Goal: Information Seeking & Learning: Check status

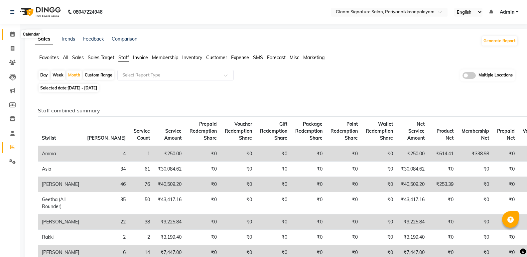
click at [14, 36] on icon at bounding box center [12, 34] width 4 height 5
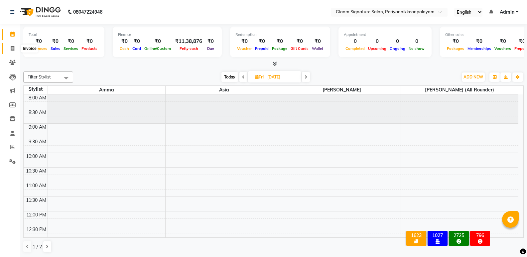
click at [13, 49] on icon at bounding box center [13, 48] width 4 height 5
select select "service"
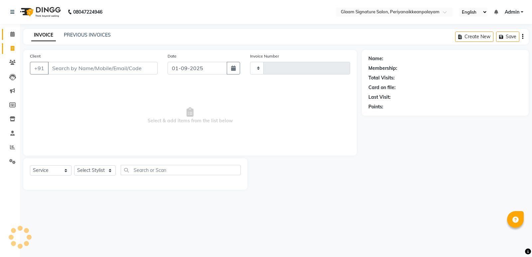
type input "0957"
select select "4039"
click at [85, 35] on link "PREVIOUS INVOICES" at bounding box center [87, 35] width 47 height 6
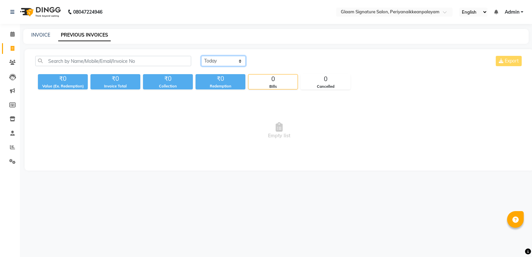
click at [213, 58] on select "Today Yesterday Custom Range" at bounding box center [223, 61] width 45 height 10
select select "range"
click at [201, 56] on select "Today Yesterday Custom Range" at bounding box center [223, 61] width 45 height 10
click at [263, 63] on input "01-09-2025" at bounding box center [277, 60] width 47 height 9
select select "9"
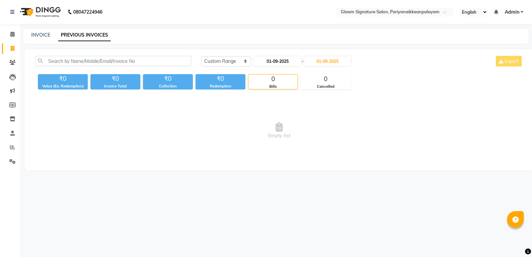
select select "2025"
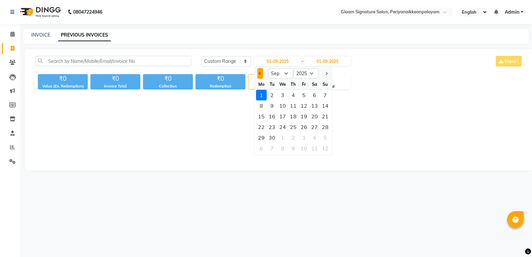
click at [261, 71] on button "Previous month" at bounding box center [260, 73] width 6 height 11
select select "8"
click at [293, 126] on div "21" at bounding box center [293, 127] width 11 height 11
type input "21-08-2025"
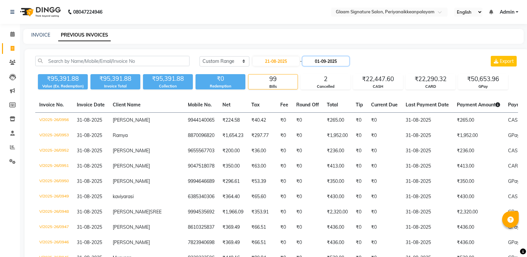
click at [328, 60] on input "01-09-2025" at bounding box center [325, 60] width 47 height 9
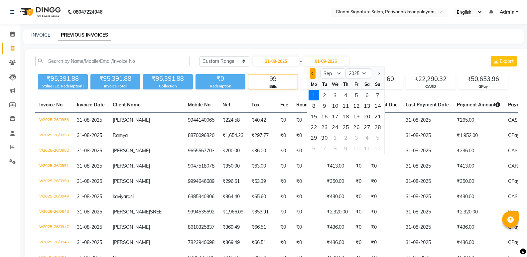
click at [313, 73] on span "Previous month" at bounding box center [312, 73] width 3 height 3
select select "8"
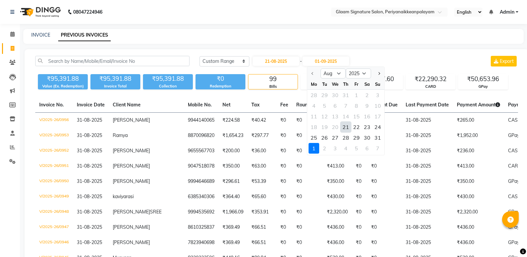
click at [342, 127] on div "21" at bounding box center [345, 127] width 11 height 11
type input "21-08-2025"
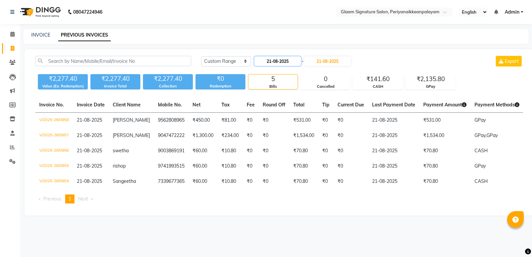
click at [269, 64] on input "21-08-2025" at bounding box center [277, 60] width 47 height 9
select select "8"
select select "2025"
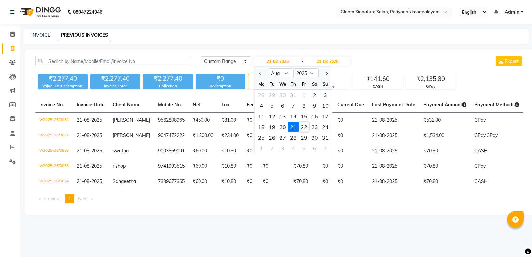
click at [302, 126] on div "22" at bounding box center [303, 127] width 11 height 11
type input "22-08-2025"
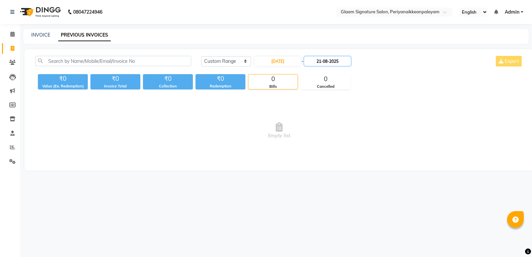
click at [334, 60] on input "21-08-2025" at bounding box center [327, 60] width 47 height 9
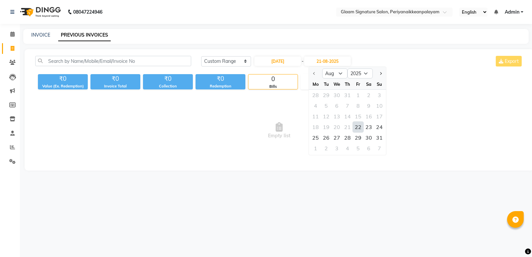
click at [356, 126] on div "22" at bounding box center [357, 127] width 11 height 11
type input "22-08-2025"
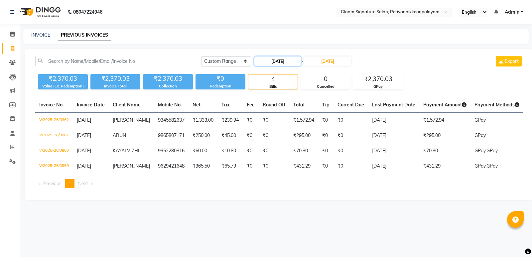
click at [276, 60] on input "22-08-2025" at bounding box center [277, 60] width 47 height 9
select select "8"
select select "2025"
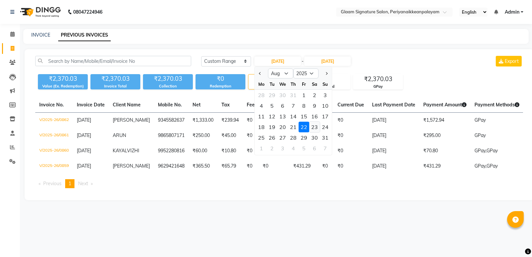
click at [316, 129] on div "23" at bounding box center [314, 127] width 11 height 11
type input "23-08-2025"
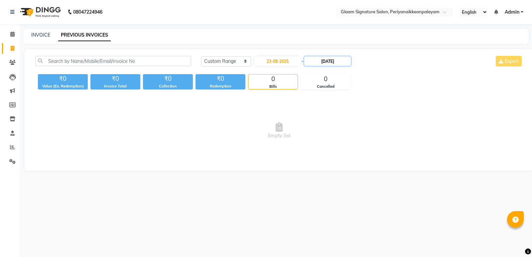
click at [329, 64] on input "22-08-2025" at bounding box center [327, 60] width 47 height 9
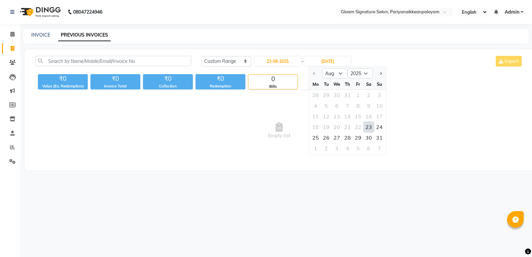
click at [367, 127] on div "23" at bounding box center [368, 127] width 11 height 11
type input "23-08-2025"
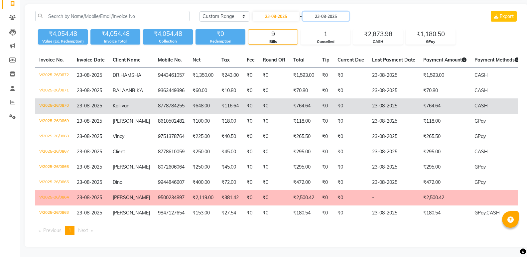
scroll to position [50, 0]
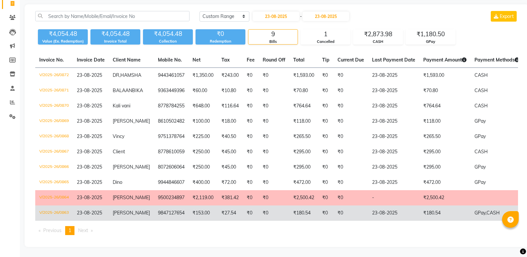
click at [158, 206] on td "9847127654" at bounding box center [171, 212] width 35 height 15
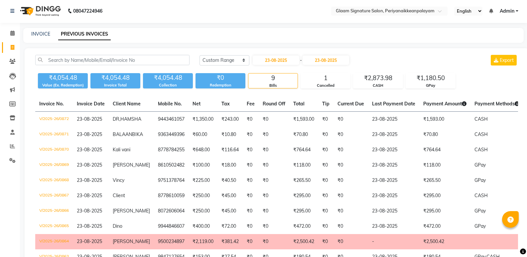
scroll to position [0, 0]
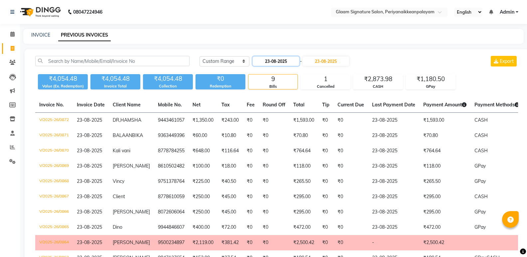
click at [272, 61] on input "23-08-2025" at bounding box center [275, 60] width 47 height 9
select select "8"
select select "2025"
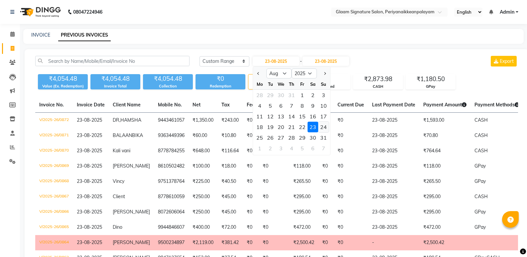
click at [325, 128] on div "24" at bounding box center [323, 127] width 11 height 11
type input "24-08-2025"
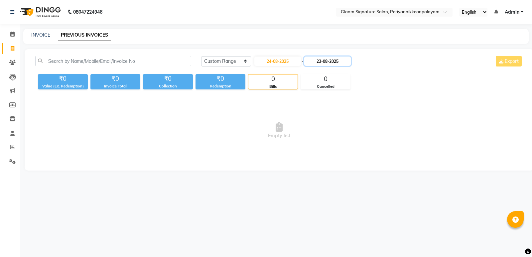
click at [329, 62] on input "23-08-2025" at bounding box center [327, 60] width 47 height 9
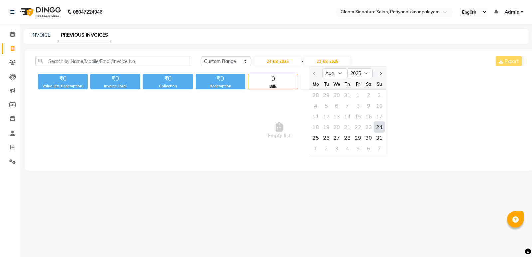
click at [377, 125] on div "24" at bounding box center [379, 127] width 11 height 11
type input "24-08-2025"
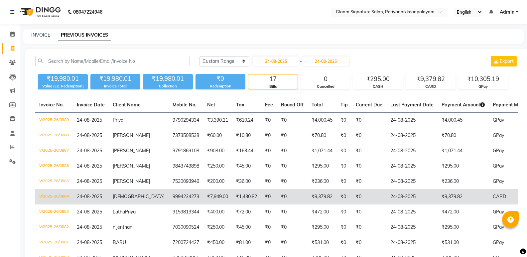
click at [213, 203] on td "₹7,949.00" at bounding box center [217, 196] width 29 height 15
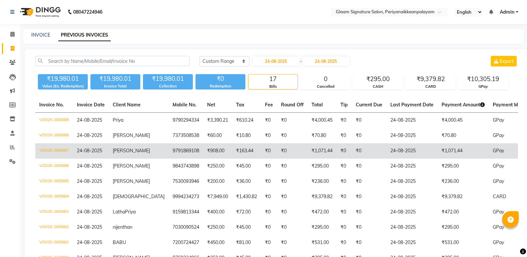
click at [180, 150] on td "9791869108" at bounding box center [185, 150] width 35 height 15
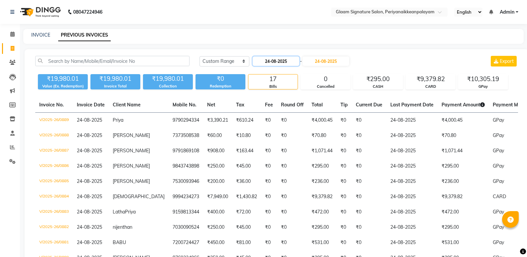
click at [277, 62] on input "24-08-2025" at bounding box center [275, 60] width 47 height 9
select select "8"
select select "2025"
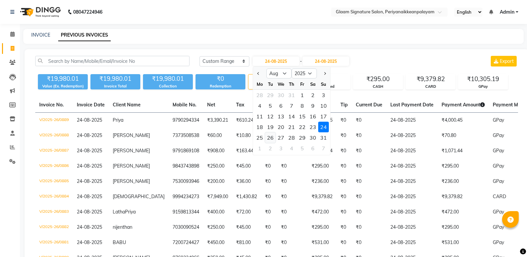
click at [272, 136] on div "26" at bounding box center [270, 137] width 11 height 11
type input "26-08-2025"
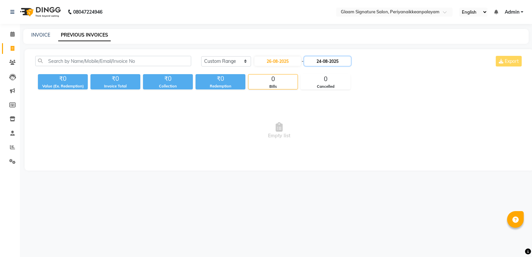
click at [330, 62] on input "24-08-2025" at bounding box center [327, 60] width 47 height 9
click at [326, 136] on div "26" at bounding box center [326, 137] width 11 height 11
type input "26-08-2025"
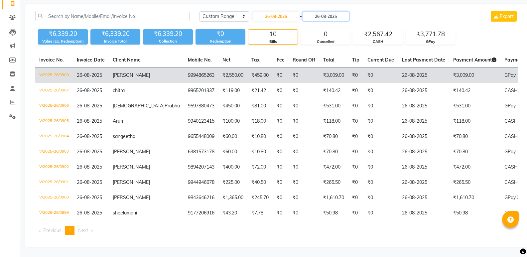
scroll to position [56, 0]
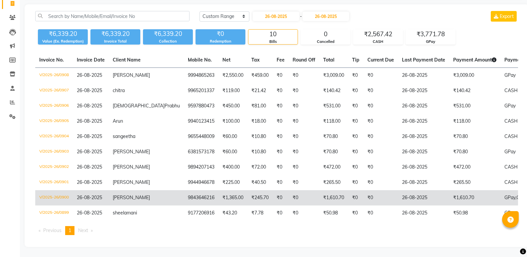
click at [247, 195] on td "₹245.70" at bounding box center [259, 197] width 25 height 15
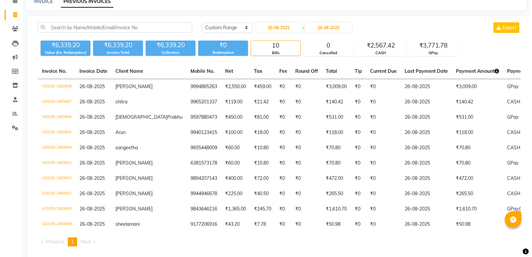
scroll to position [0, 0]
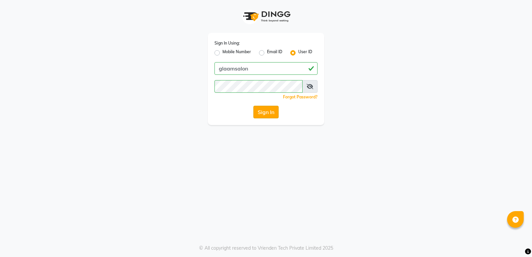
click at [255, 111] on button "Sign In" at bounding box center [265, 112] width 25 height 13
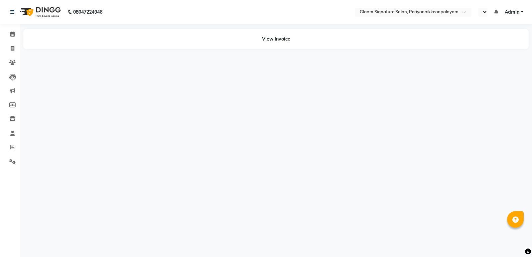
select select "en"
